Goal: Transaction & Acquisition: Purchase product/service

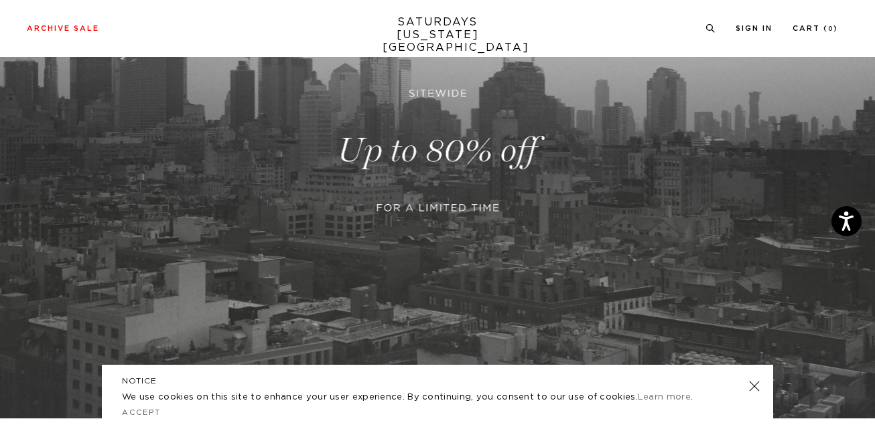
scroll to position [224, 0]
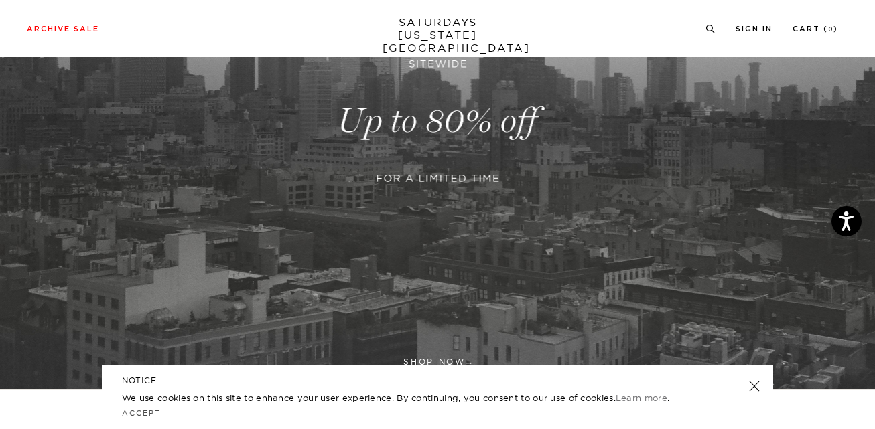
click at [759, 387] on link at bounding box center [754, 386] width 19 height 19
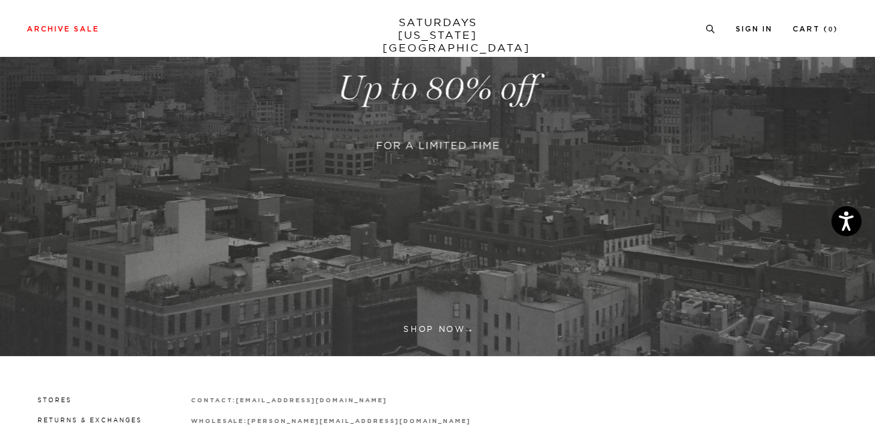
scroll to position [285, 0]
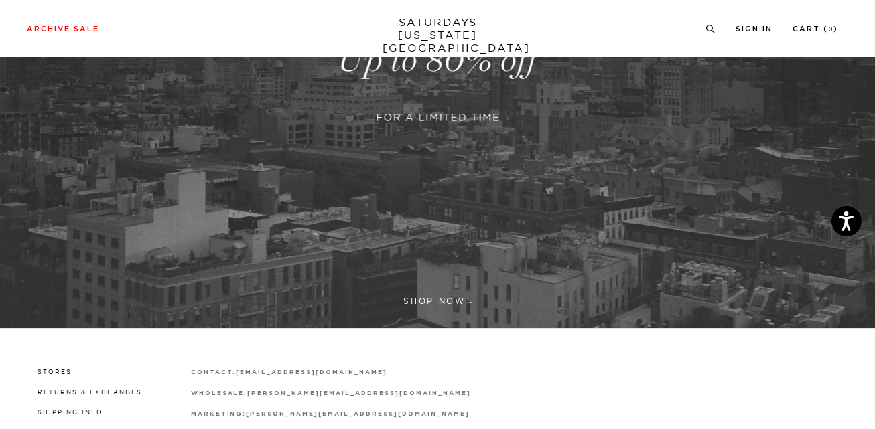
click at [456, 305] on link at bounding box center [437, 60] width 875 height 536
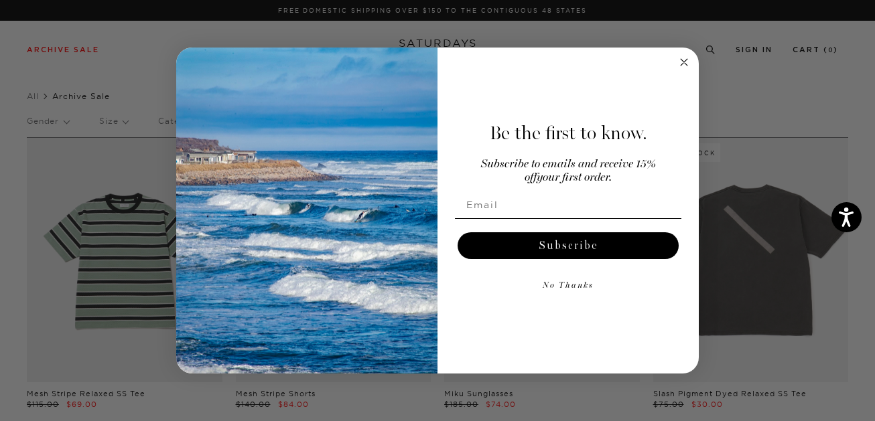
click at [686, 60] on icon "Close dialog" at bounding box center [684, 62] width 7 height 7
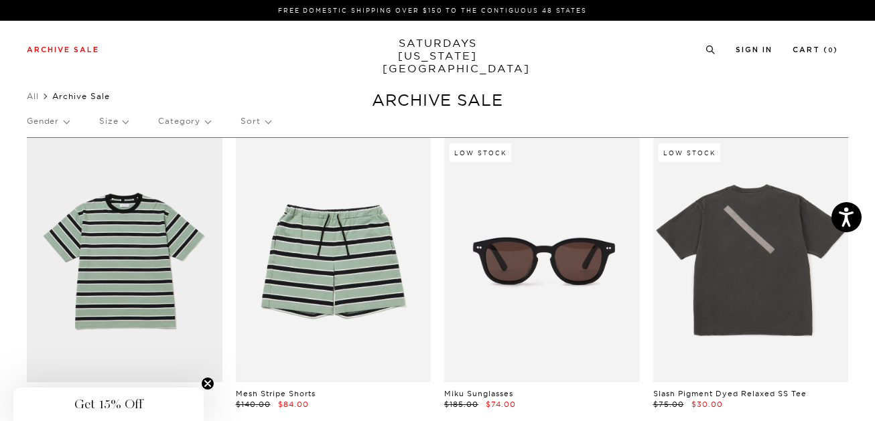
click at [68, 121] on p "Gender" at bounding box center [48, 121] width 42 height 31
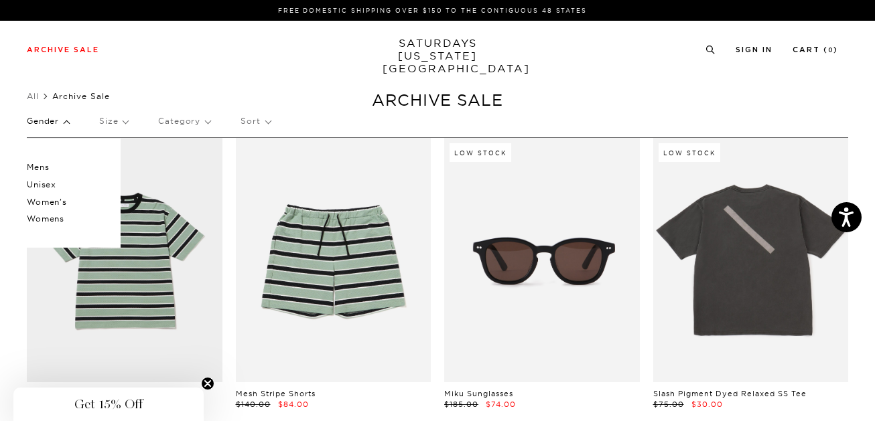
click at [48, 220] on p "Womens" at bounding box center [67, 218] width 80 height 17
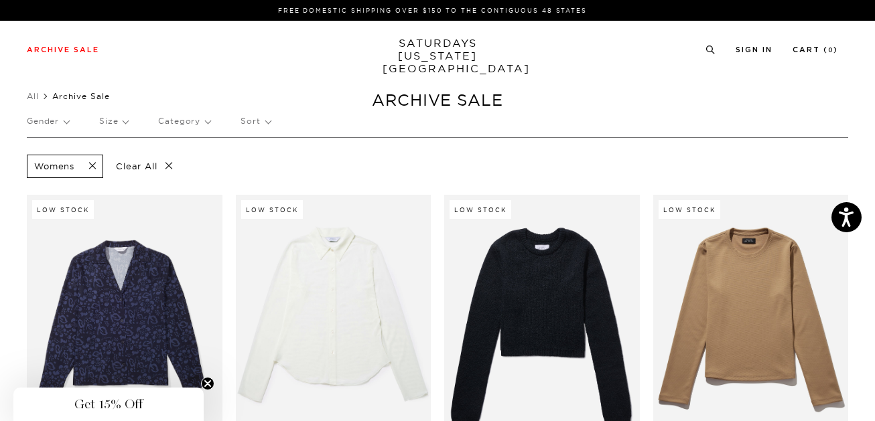
click at [92, 164] on span at bounding box center [88, 166] width 28 height 13
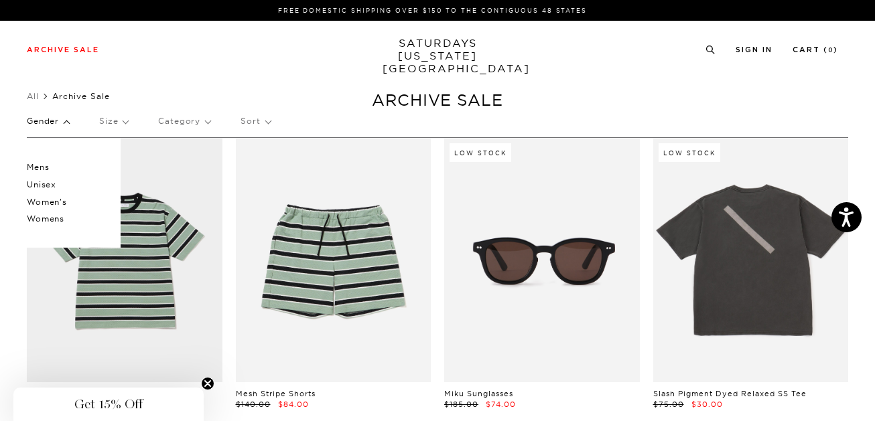
click at [54, 202] on p "Women's" at bounding box center [67, 202] width 80 height 17
